Goal: Task Accomplishment & Management: Complete application form

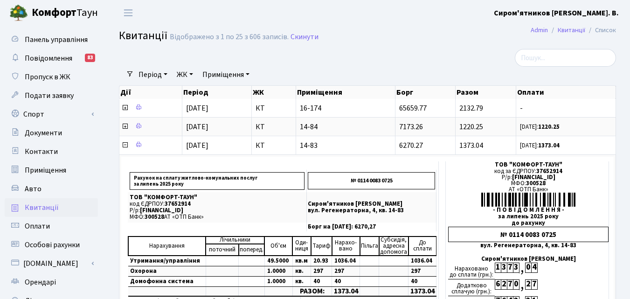
select select "25"
click at [124, 145] on icon at bounding box center [124, 144] width 7 height 7
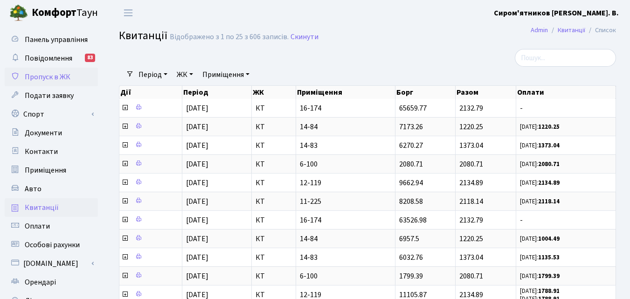
click at [47, 76] on span "Пропуск в ЖК" at bounding box center [48, 77] width 46 height 10
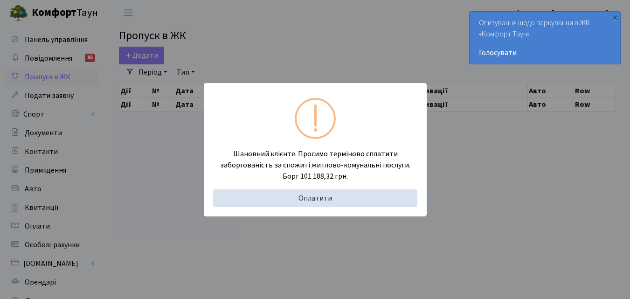
select select "25"
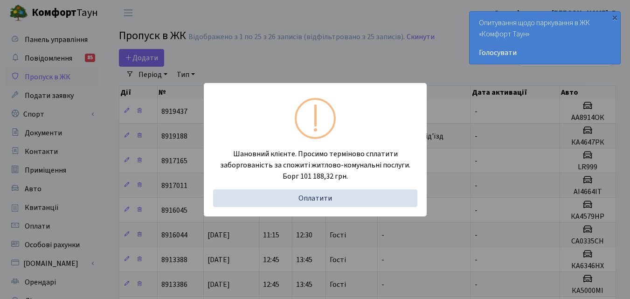
click at [292, 50] on div "Шановний клієнте. Просимо терміново сплатити заборгованість за спожиті житлово-…" at bounding box center [315, 149] width 630 height 299
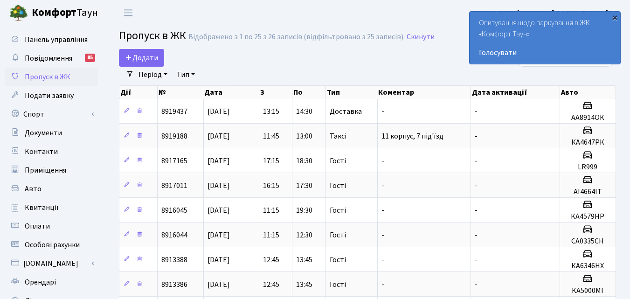
click at [614, 18] on div "×" at bounding box center [614, 17] width 9 height 9
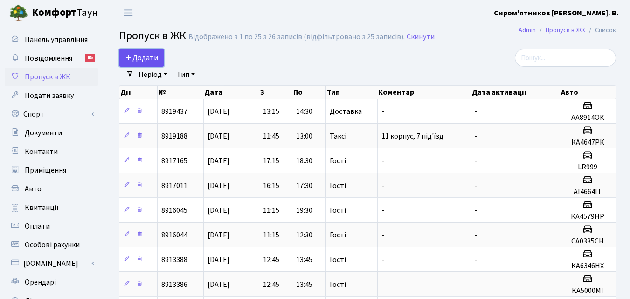
click at [146, 56] on span "Додати" at bounding box center [141, 58] width 33 height 10
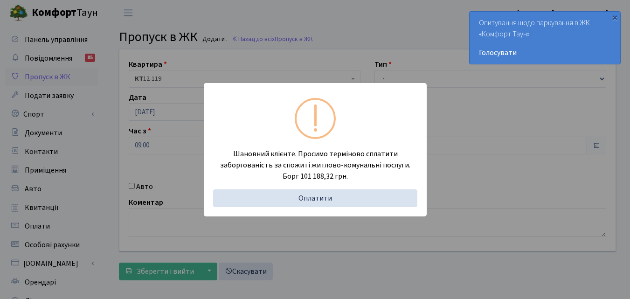
click at [367, 21] on div "Шановний клієнте. Просимо терміново сплатити заборгованість за спожиті житлово-…" at bounding box center [315, 149] width 630 height 299
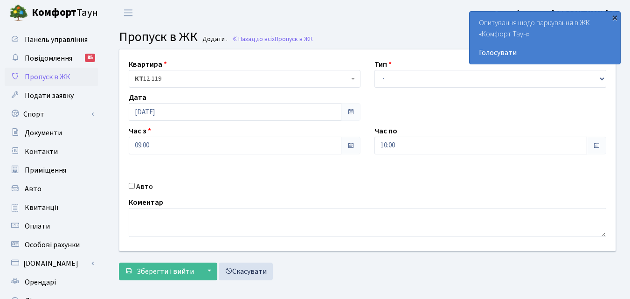
click at [616, 19] on div "×" at bounding box center [614, 17] width 9 height 9
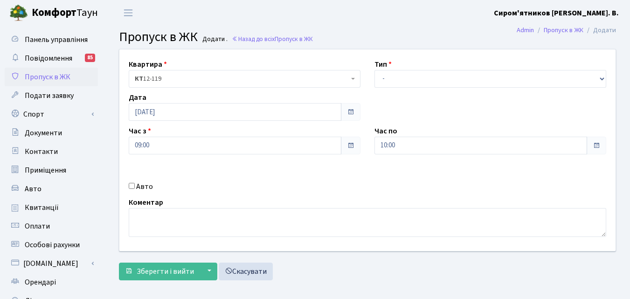
click at [351, 79] on b at bounding box center [353, 79] width 4 height 2
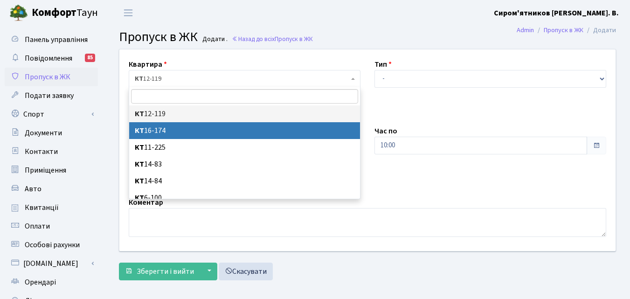
scroll to position [7, 0]
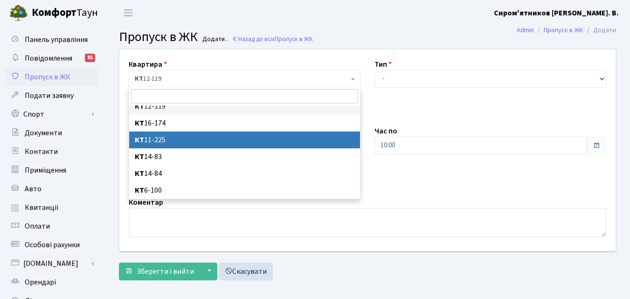
select select "7098"
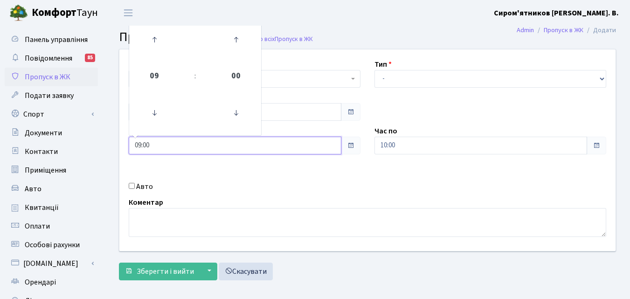
click at [157, 145] on input "09:00" at bounding box center [235, 146] width 213 height 18
click at [155, 41] on icon at bounding box center [154, 39] width 25 height 25
type input "10:00"
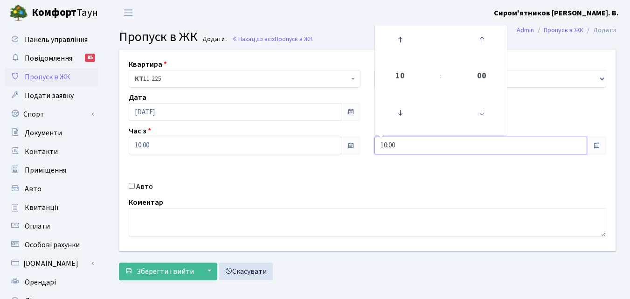
click at [527, 145] on input "10:00" at bounding box center [480, 146] width 213 height 18
click at [399, 34] on icon at bounding box center [399, 39] width 25 height 25
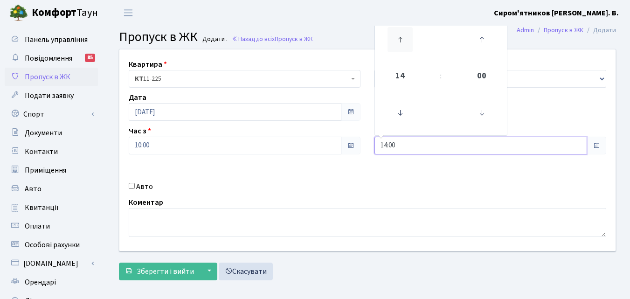
click at [399, 34] on icon at bounding box center [399, 39] width 25 height 25
click at [400, 37] on icon at bounding box center [399, 39] width 25 height 25
type input "18:00"
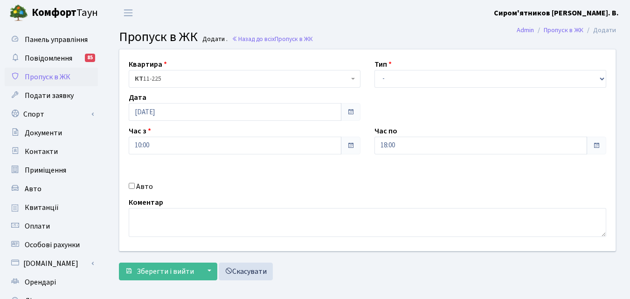
click at [360, 33] on h3 "Пропуск в ЖК Додати . Назад до всіх Пропуск в ЖК" at bounding box center [367, 37] width 497 height 16
click at [600, 80] on select "- Доставка Таксі Гості Сервіс" at bounding box center [490, 79] width 232 height 18
click at [601, 80] on select "- Доставка Таксі Гості Сервіс" at bounding box center [490, 79] width 232 height 18
click at [602, 78] on select "- Доставка Таксі Гості Сервіс" at bounding box center [490, 79] width 232 height 18
select select "3"
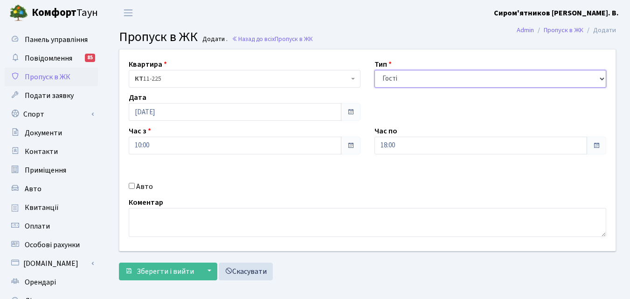
click at [374, 70] on select "- Доставка Таксі Гості Сервіс" at bounding box center [490, 79] width 232 height 18
click at [131, 184] on input "Авто" at bounding box center [132, 186] width 6 height 6
checkbox input "true"
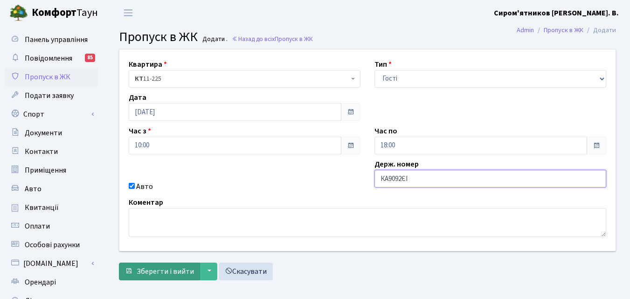
type input "КА9092ЄІ"
click at [160, 272] on span "Зберегти і вийти" at bounding box center [165, 271] width 57 height 10
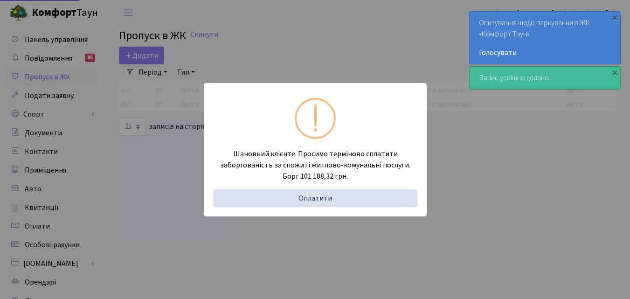
select select "25"
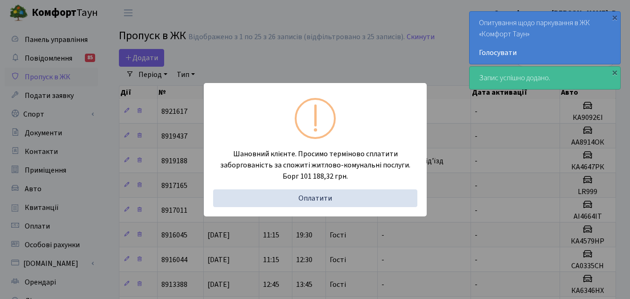
click at [340, 57] on div "Шановний клієнте. Просимо терміново сплатити заборгованість за спожиті житлово-…" at bounding box center [315, 149] width 630 height 299
